Goal: Information Seeking & Learning: Check status

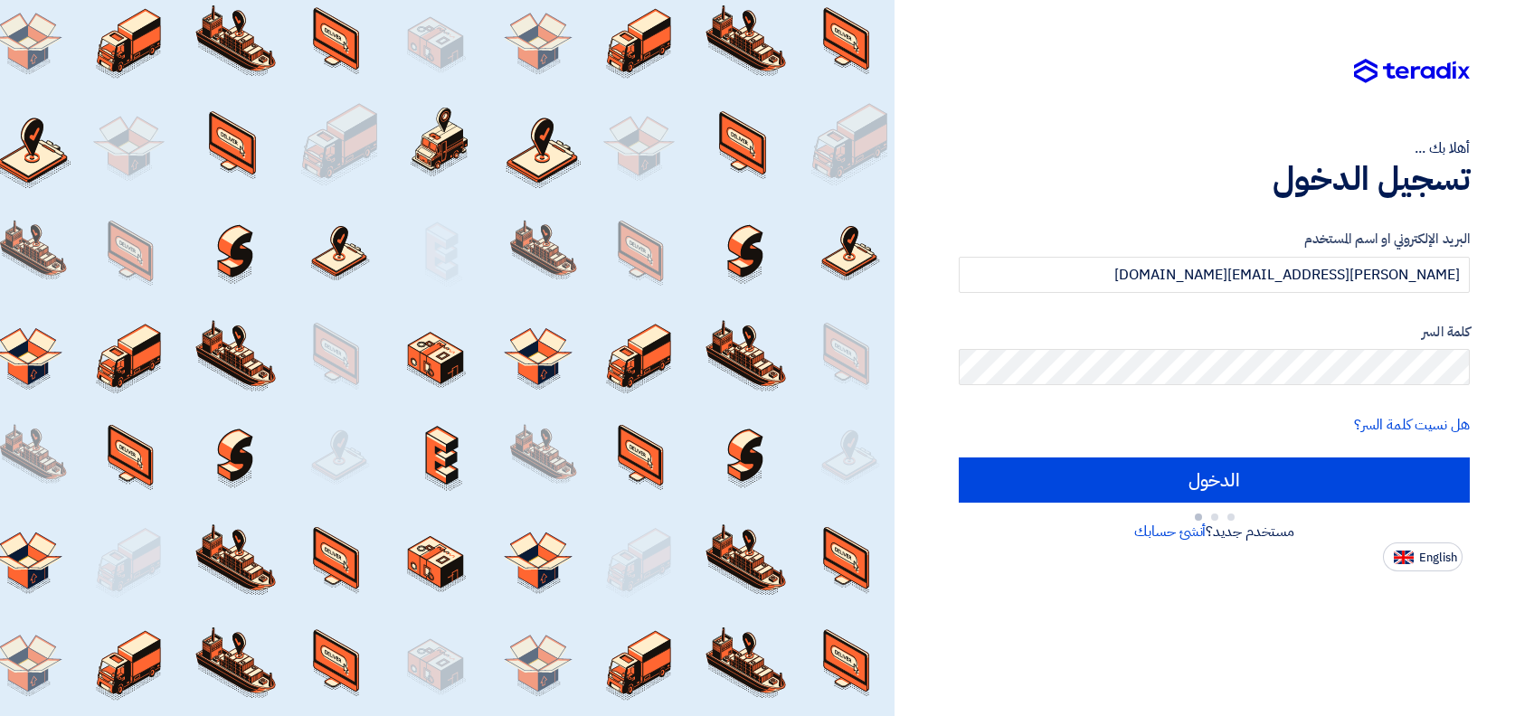
type input "Sign in"
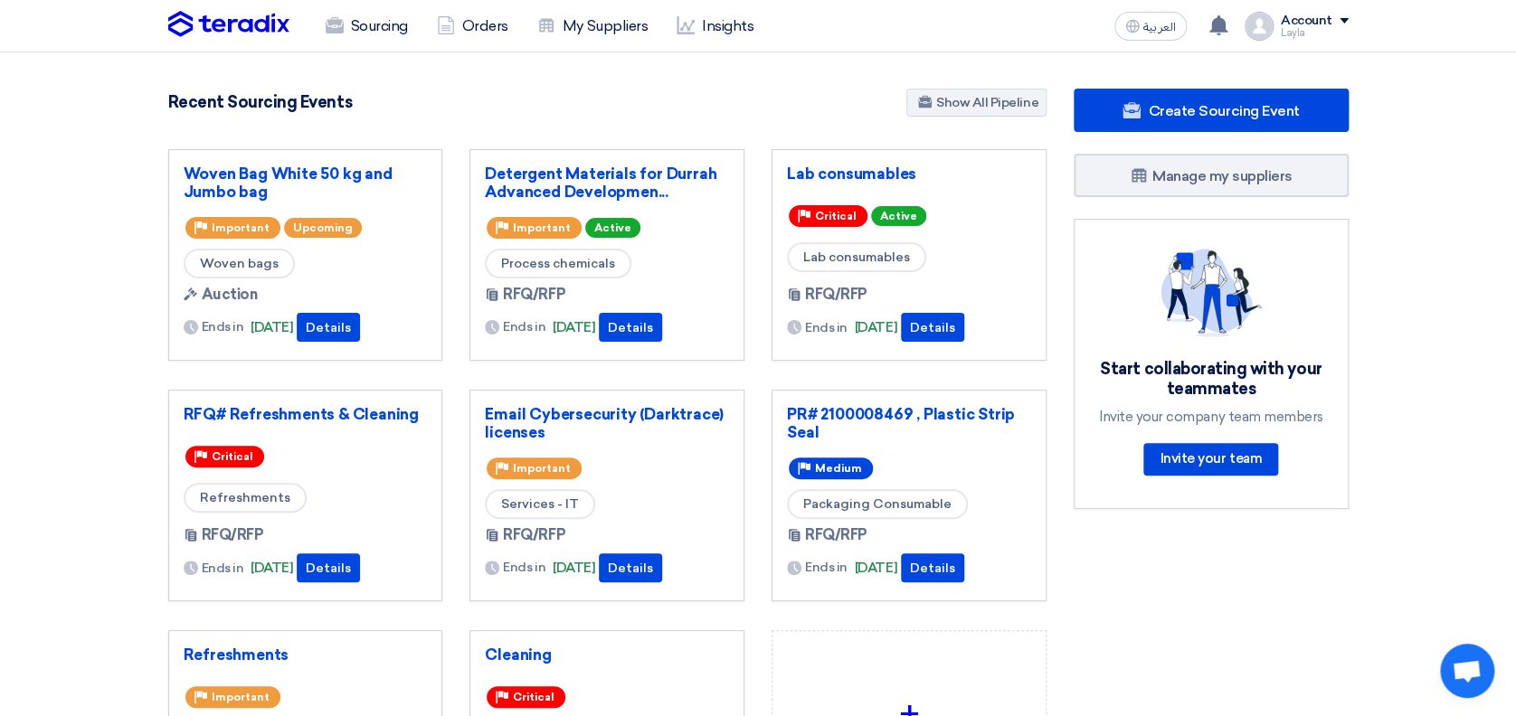
click at [27, 194] on section "5492 RFx remaining 18 Auctions remaining Create Sourcing Event" at bounding box center [758, 508] width 1516 height 912
click at [44, 270] on section "5492 RFx remaining 18 Auctions remaining Create Sourcing Event" at bounding box center [758, 508] width 1516 height 912
click at [564, 181] on link "Detergent Materials for Durrah Advanced Developmen..." at bounding box center [607, 183] width 244 height 36
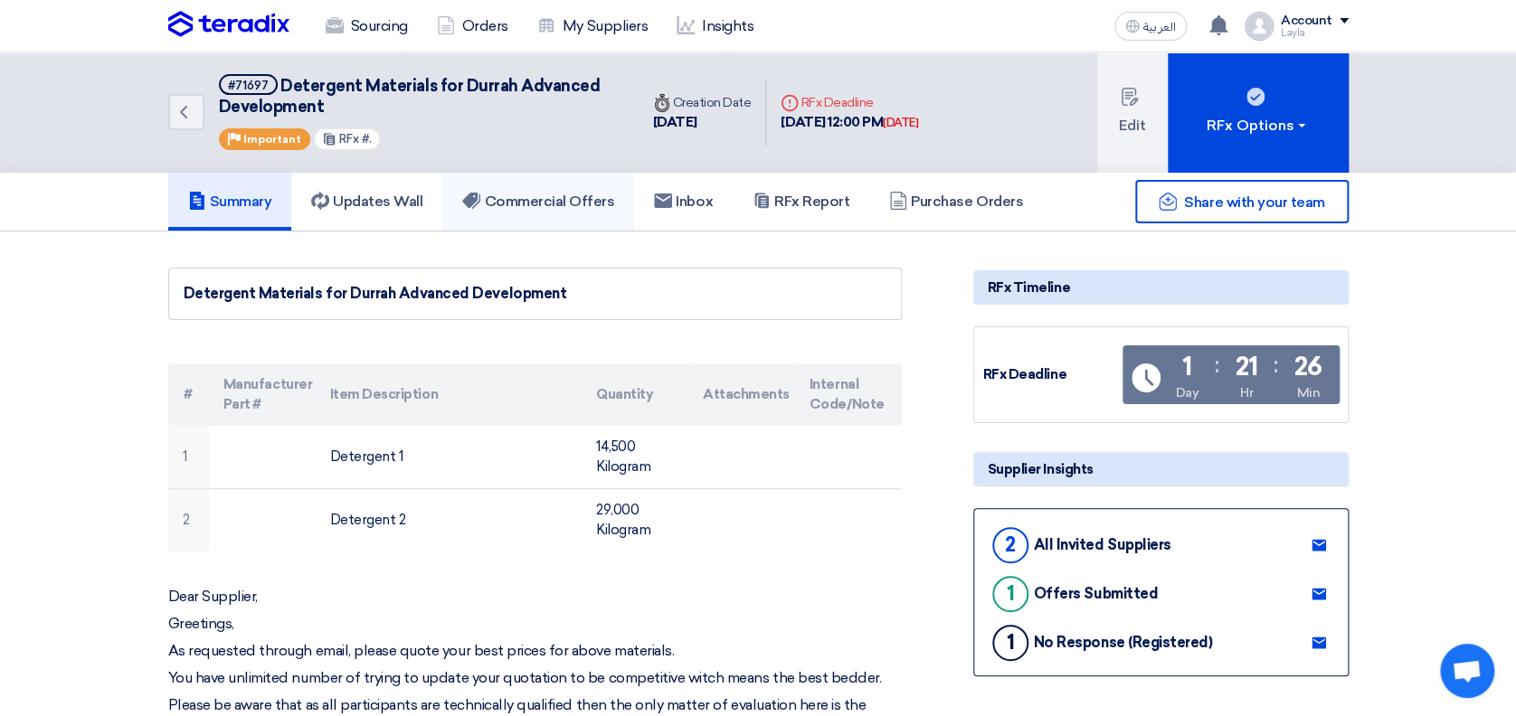
click at [527, 197] on h5 "Commercial Offers" at bounding box center [538, 202] width 152 height 18
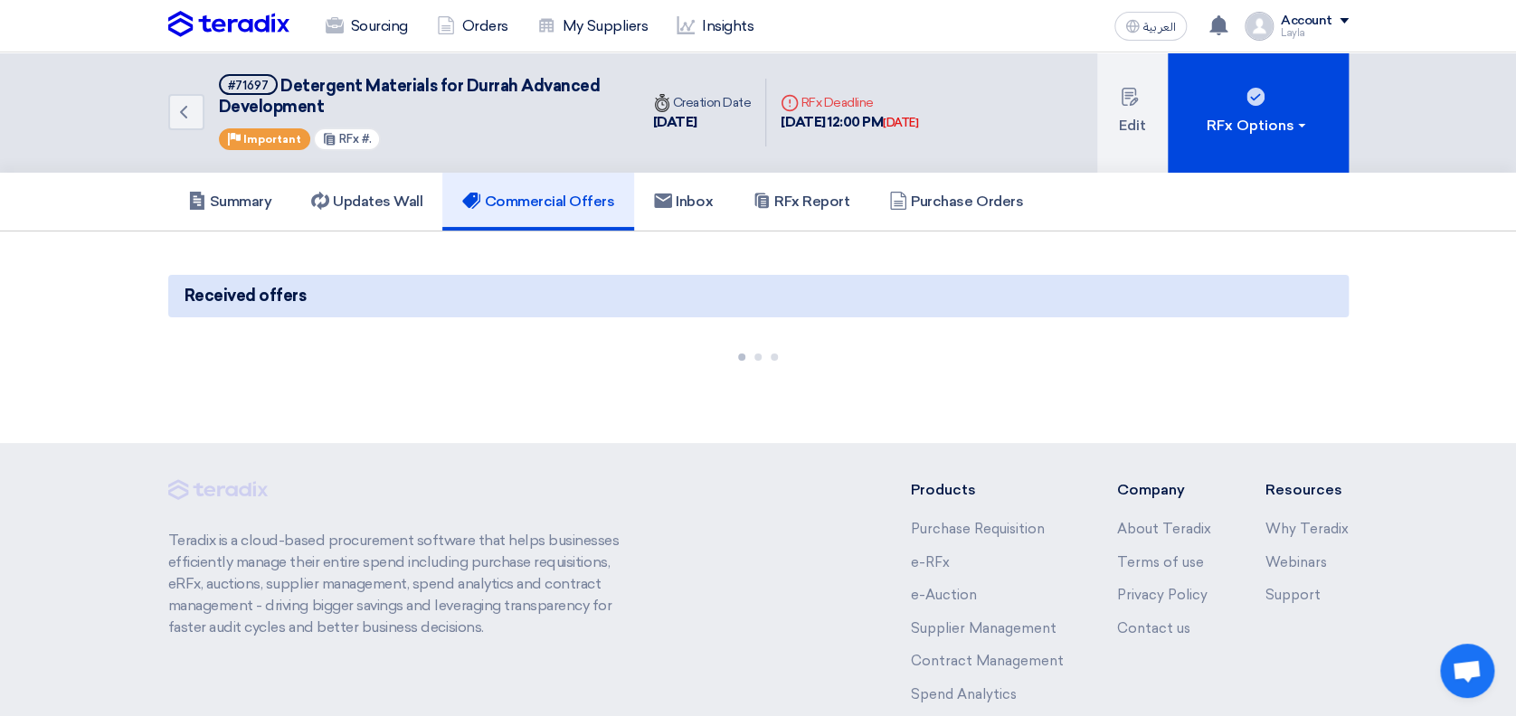
click at [1425, 300] on section "Received offers" at bounding box center [758, 318] width 1516 height 173
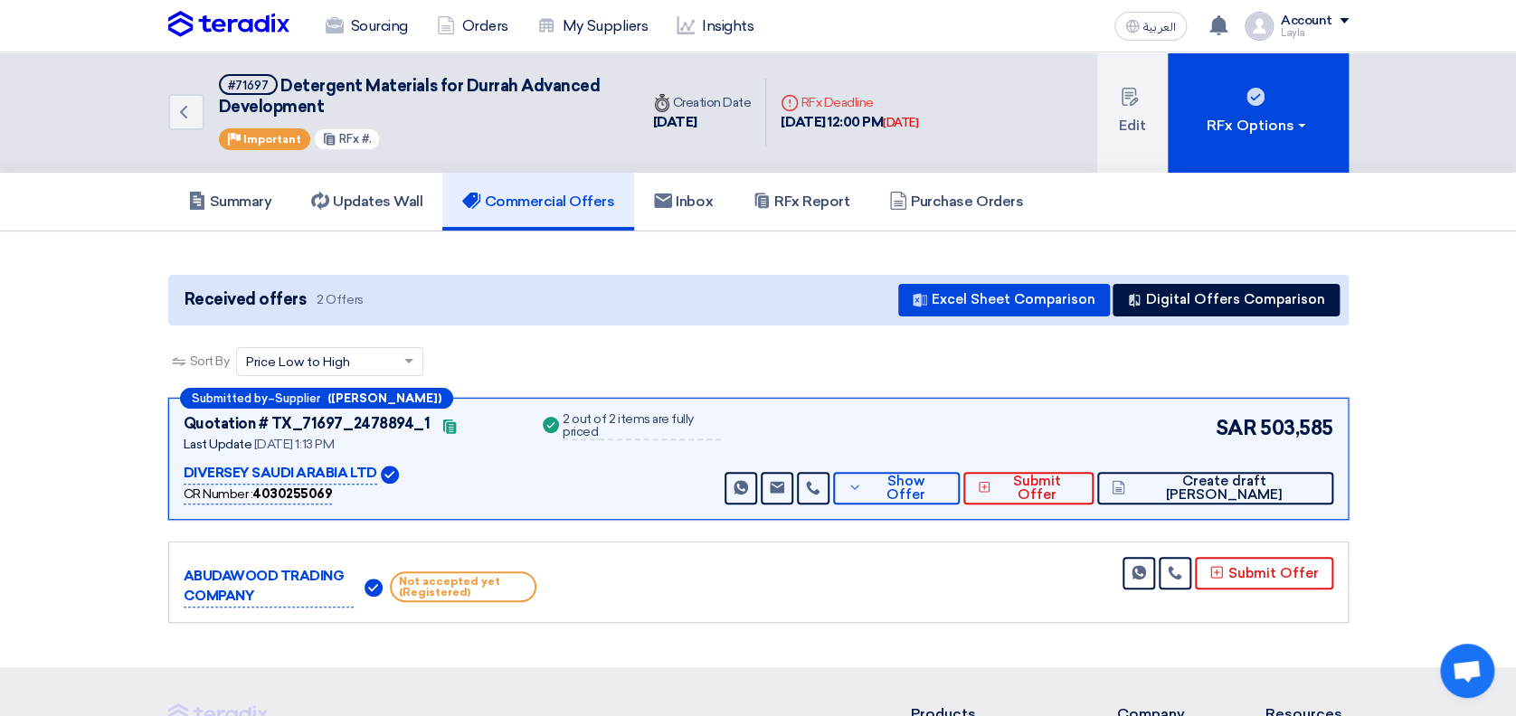
click at [1415, 311] on section "Received offers 2 Offers Excel Sheet Comparison Digital Offers Comparison Sort …" at bounding box center [758, 450] width 1516 height 436
click at [1449, 378] on section "Received offers 2 Offers Excel Sheet Comparison Digital Offers Comparison Sort …" at bounding box center [758, 450] width 1516 height 436
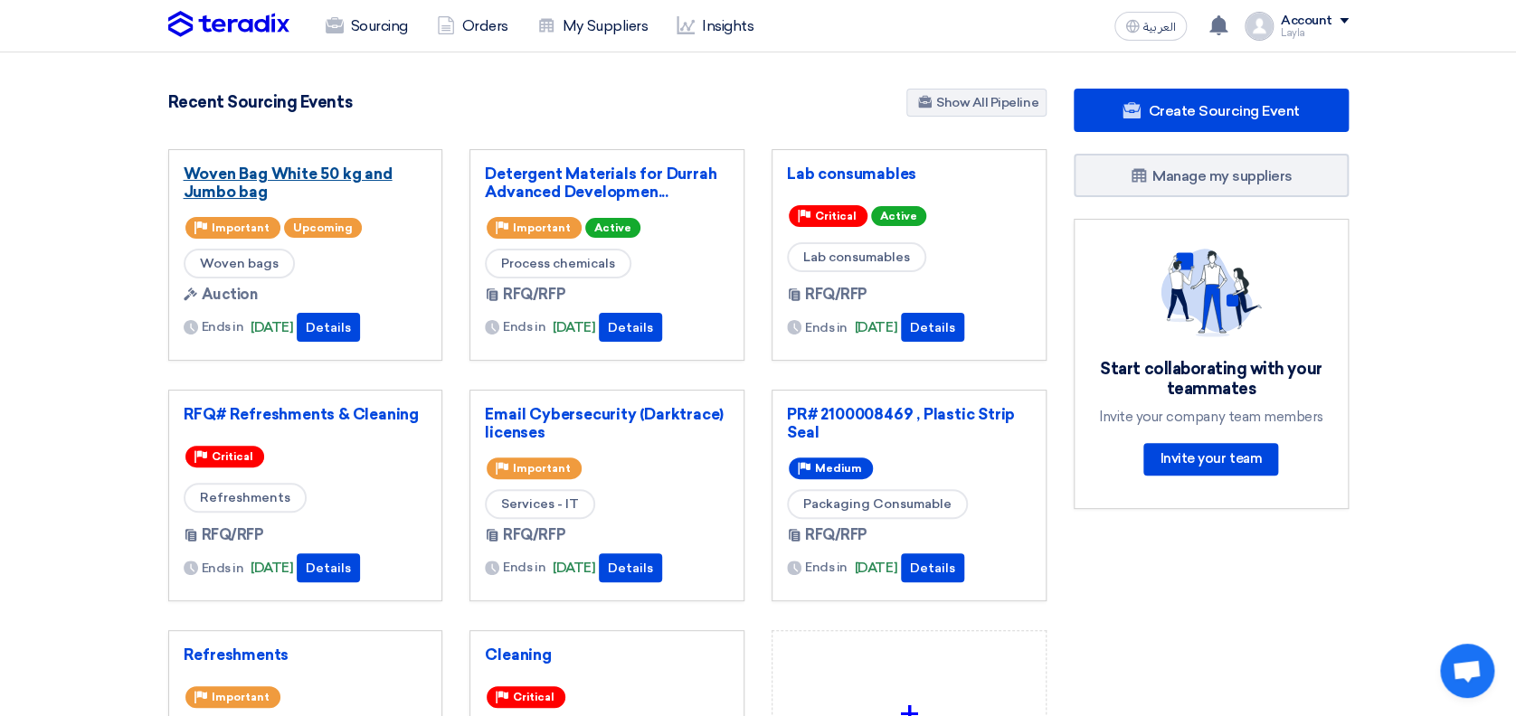
click at [256, 174] on link "Woven Bag White 50 kg and Jumbo bag" at bounding box center [306, 183] width 244 height 36
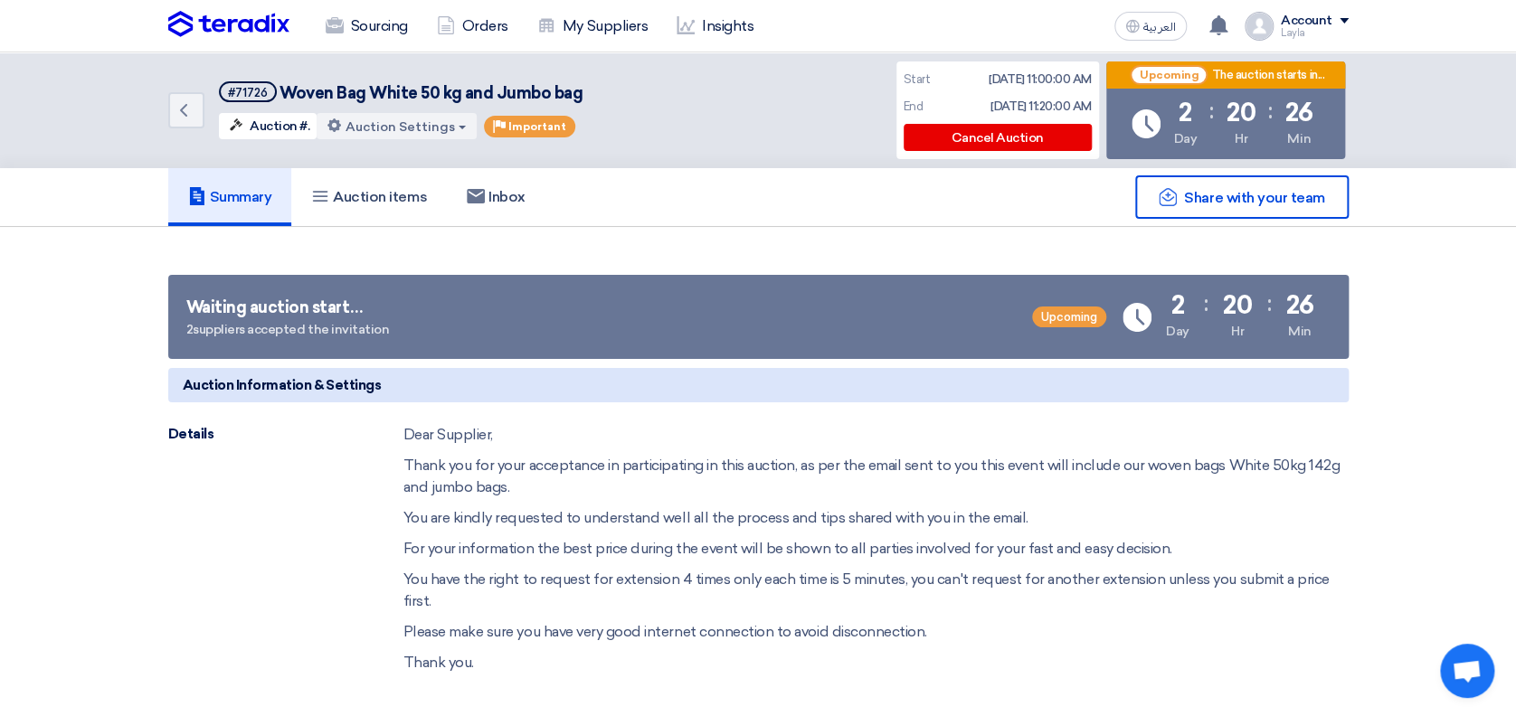
drag, startPoint x: 34, startPoint y: 331, endPoint x: 53, endPoint y: 290, distance: 44.9
